Goal: Transaction & Acquisition: Book appointment/travel/reservation

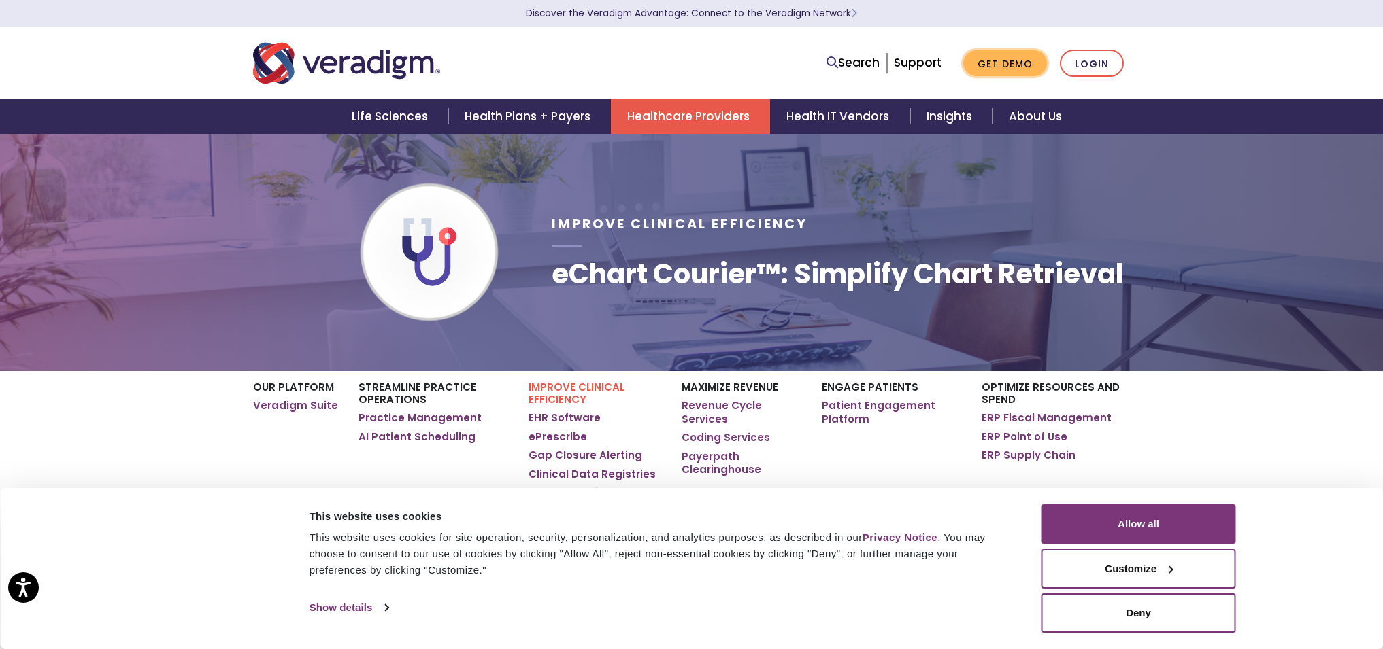
click at [1017, 58] on link "Get Demo" at bounding box center [1005, 63] width 84 height 27
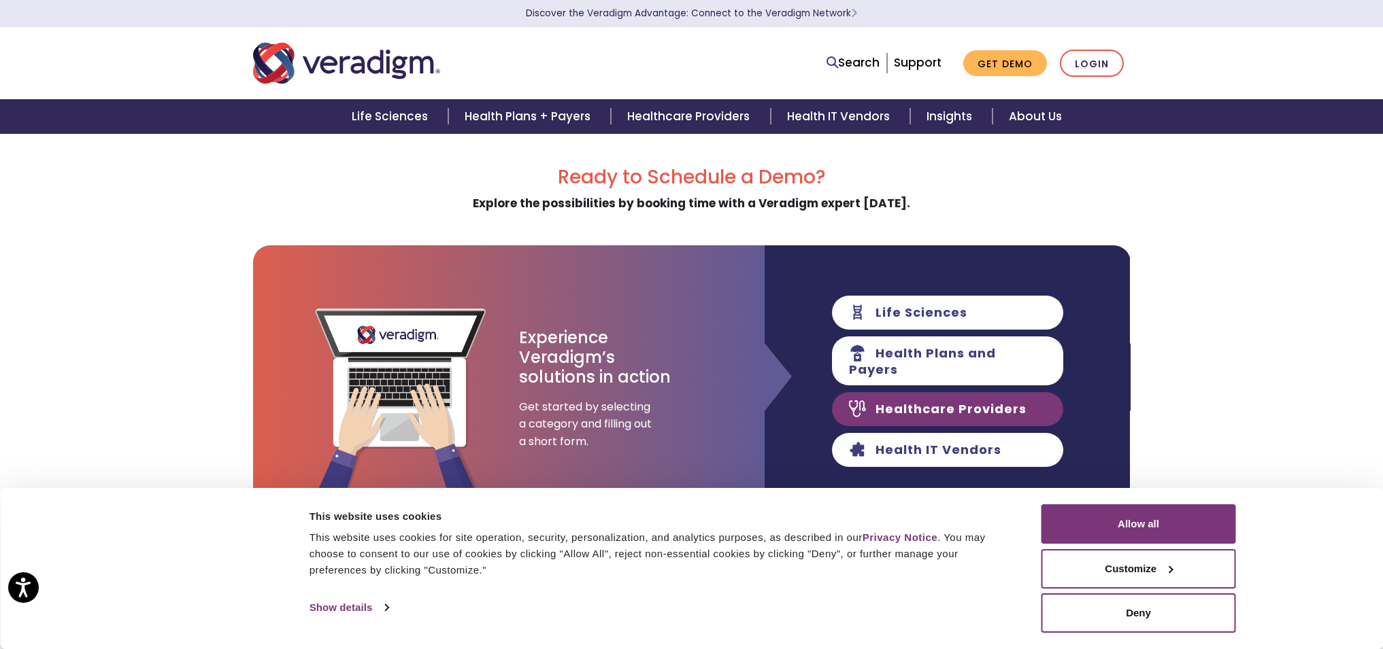
click at [983, 403] on link "Healthcare Providers" at bounding box center [947, 409] width 231 height 34
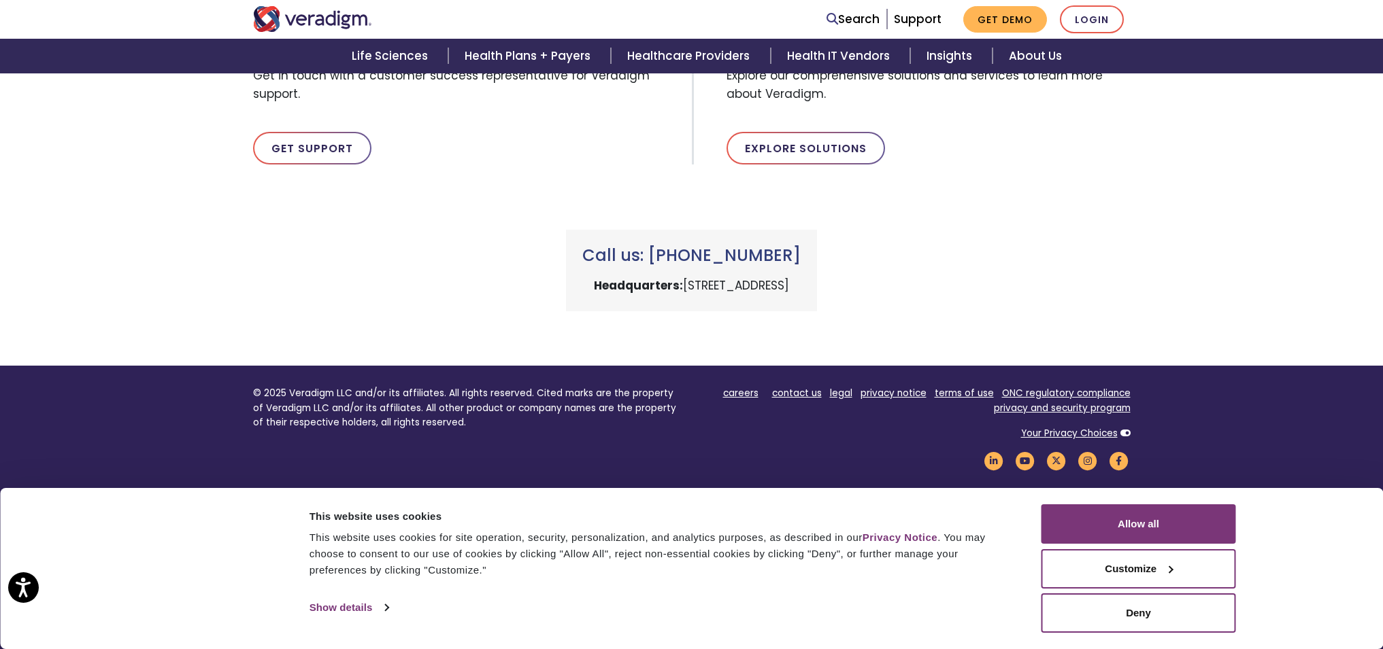
scroll to position [799, 0]
